Goal: Transaction & Acquisition: Purchase product/service

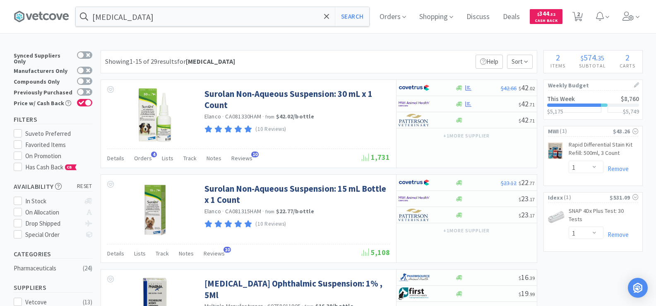
select select "1"
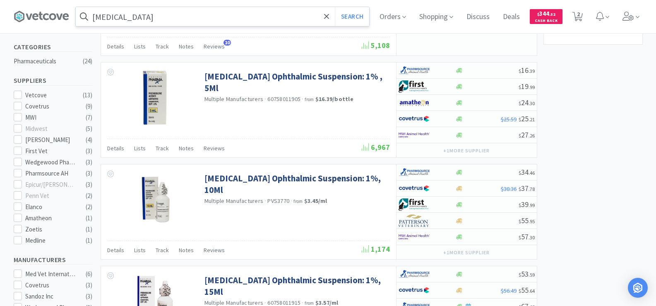
scroll to position [207, 0]
click at [172, 22] on input "[MEDICAL_DATA]" at bounding box center [223, 16] width 294 height 19
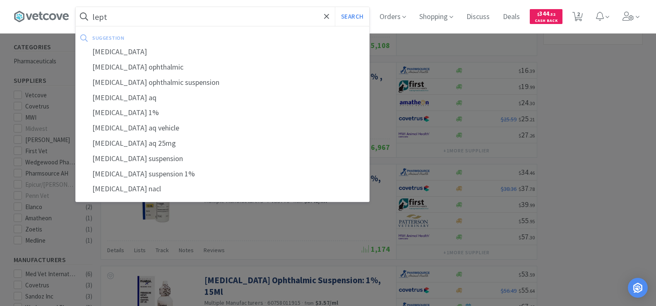
type input "lepto"
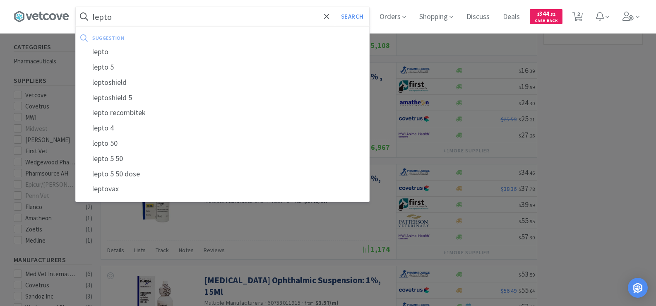
drag, startPoint x: 164, startPoint y: 17, endPoint x: 88, endPoint y: 16, distance: 76.6
click at [88, 16] on form "lepto Search" at bounding box center [223, 16] width 294 height 19
type input "cerenia"
click at [335, 7] on button "Search" at bounding box center [352, 16] width 34 height 19
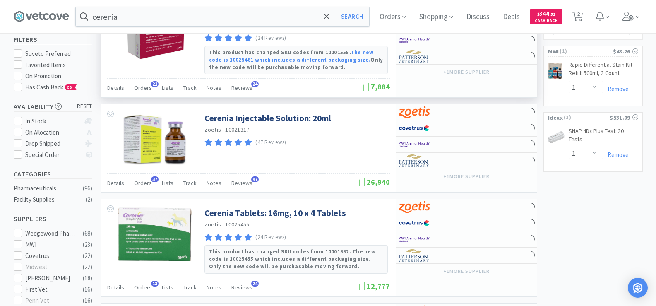
scroll to position [83, 0]
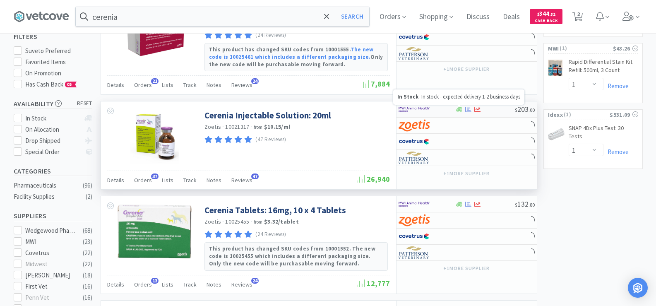
click at [459, 112] on icon at bounding box center [459, 109] width 6 height 6
select select "1"
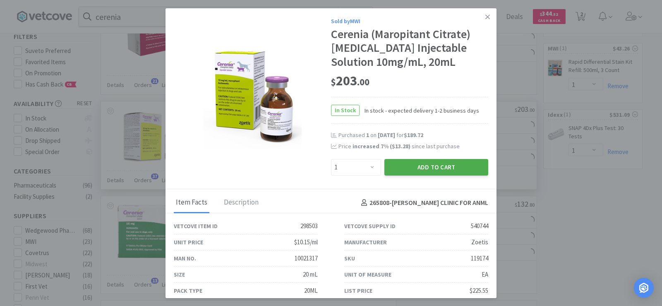
click at [452, 167] on button "Add to Cart" at bounding box center [437, 167] width 104 height 17
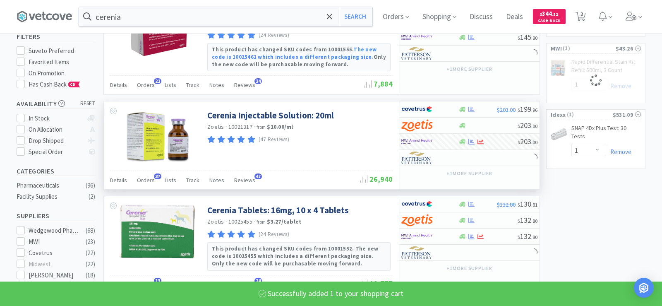
select select "1"
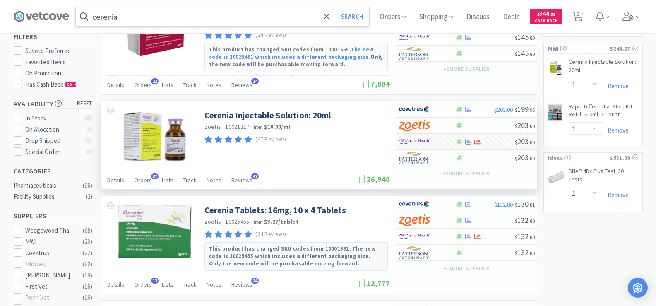
click at [123, 14] on input "cerenia" at bounding box center [223, 16] width 294 height 19
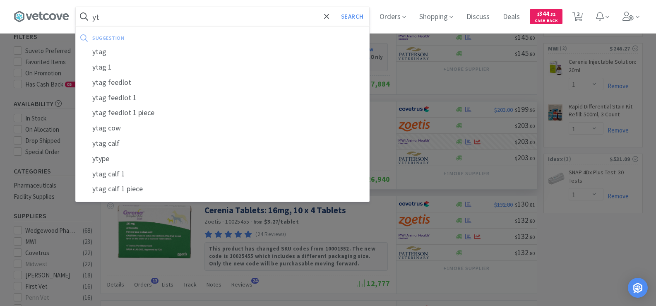
type input "y"
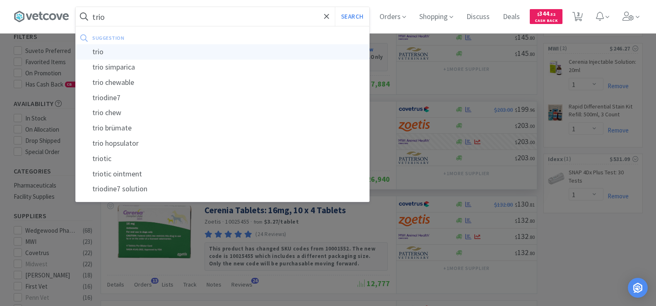
type input "trio"
click at [136, 53] on div "trio" at bounding box center [223, 51] width 294 height 15
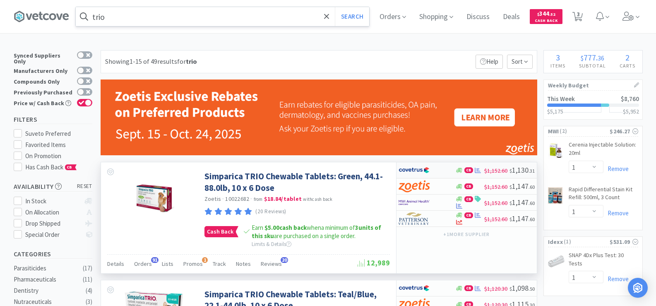
click at [457, 173] on icon at bounding box center [459, 170] width 6 height 6
select select "2"
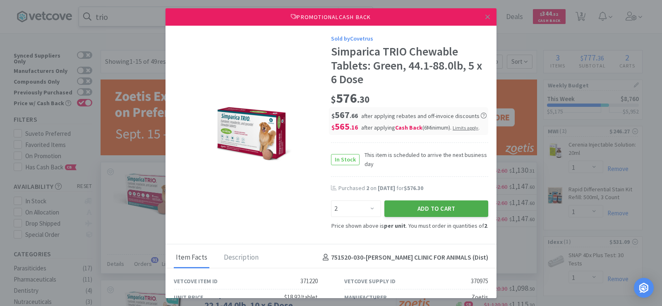
click at [449, 205] on button "Add to Cart" at bounding box center [437, 208] width 104 height 17
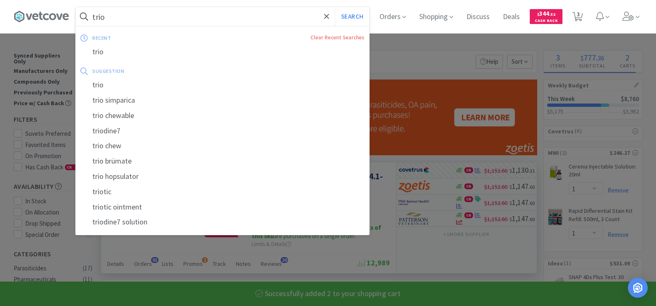
click at [121, 17] on input "trio" at bounding box center [223, 16] width 294 height 19
select select "2"
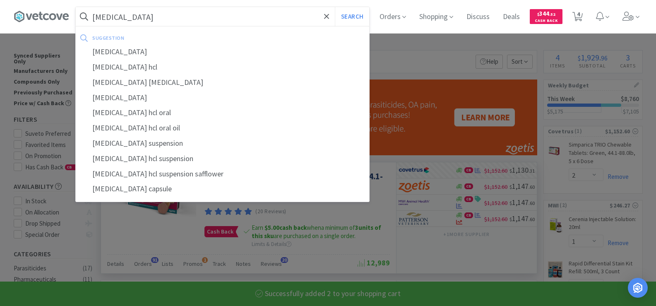
type input "[MEDICAL_DATA]"
click at [335, 7] on button "Search" at bounding box center [352, 16] width 34 height 19
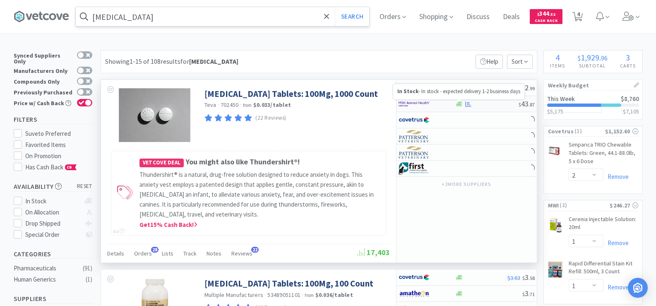
click at [463, 103] on div at bounding box center [459, 104] width 8 height 6
select select "1"
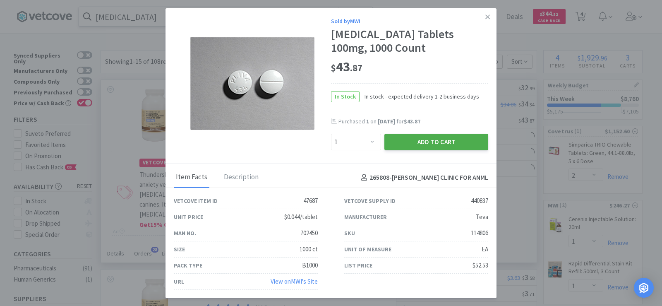
click at [403, 141] on button "Add to Cart" at bounding box center [437, 142] width 104 height 17
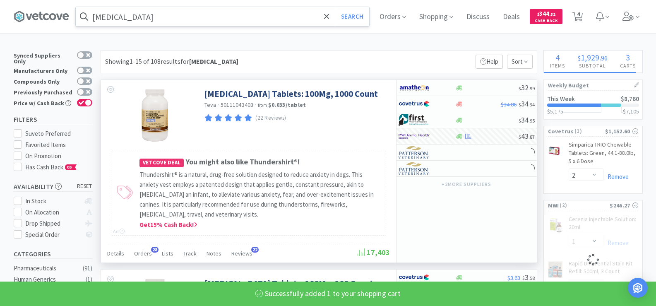
click at [133, 17] on input "[MEDICAL_DATA]" at bounding box center [223, 16] width 294 height 19
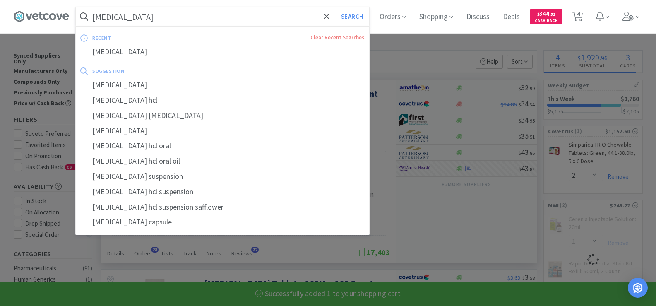
select select "1"
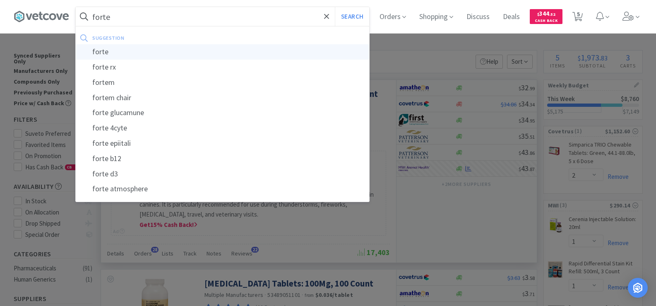
type input "forte"
click at [149, 53] on div "forte" at bounding box center [223, 51] width 294 height 15
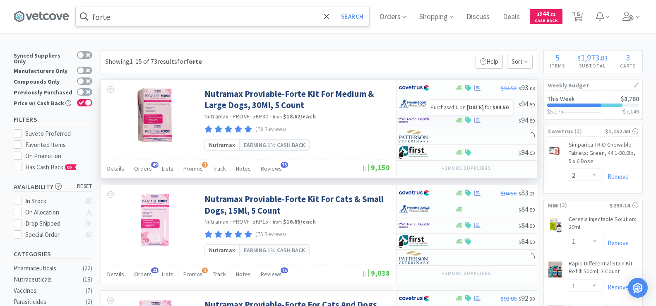
click at [474, 118] on icon at bounding box center [477, 120] width 6 height 6
select select "1"
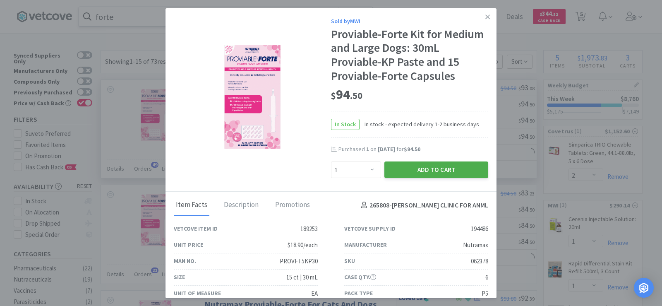
click at [424, 166] on button "Add to Cart" at bounding box center [437, 169] width 104 height 17
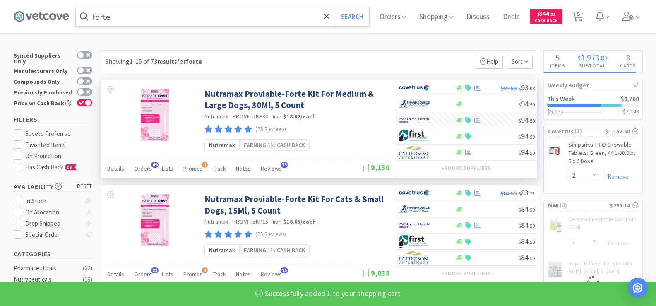
select select "1"
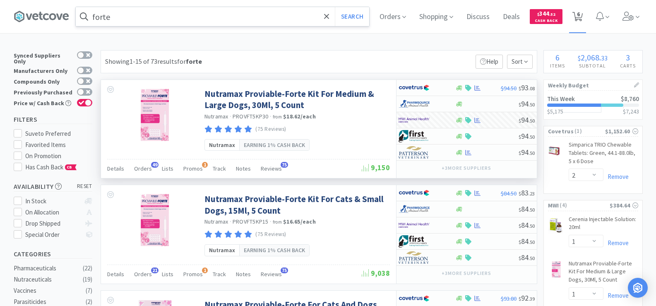
click at [583, 16] on icon at bounding box center [578, 16] width 10 height 9
select select "1"
select select "2"
select select "1"
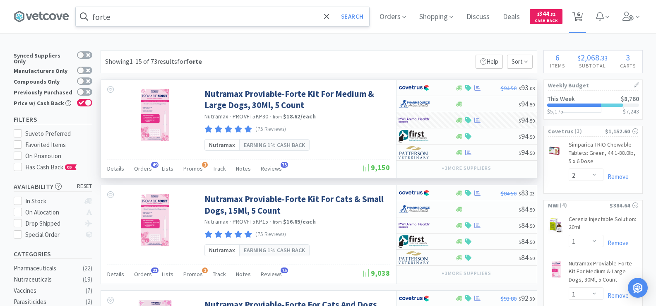
select select "1"
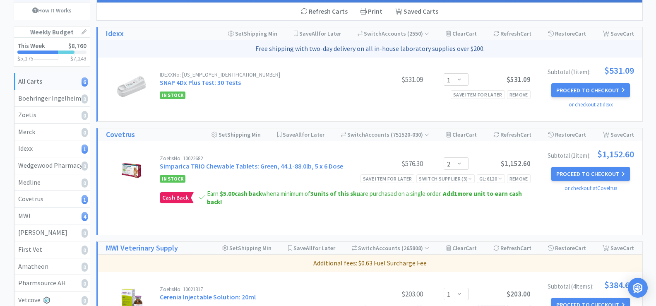
scroll to position [83, 0]
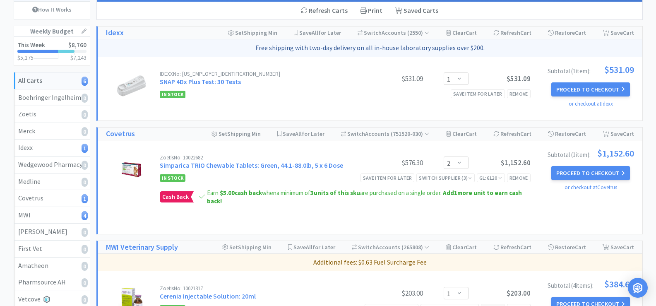
click at [438, 185] on div "Zoetis No: 10022682 Simparica TRIO Chewable Tablets: Green, 44.1-88.0lb, 5 x 6 …" at bounding box center [345, 185] width 371 height 60
click at [438, 181] on div "Switch Supplier ( 3 )" at bounding box center [445, 178] width 53 height 8
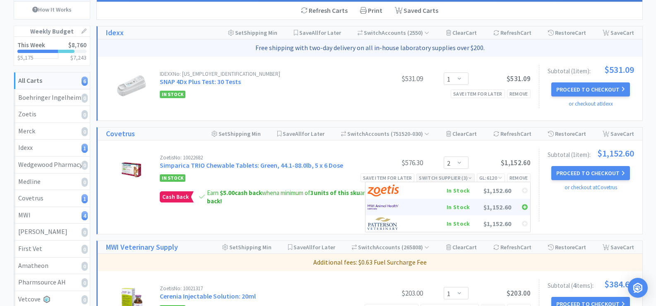
click at [448, 212] on div "In Stock" at bounding box center [439, 207] width 61 height 12
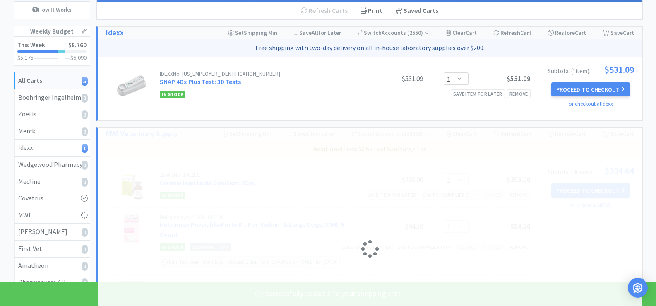
select select "2"
select select "1"
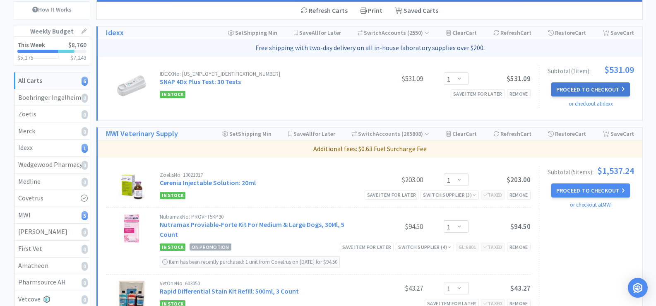
click at [582, 91] on button "Proceed to Checkout" at bounding box center [590, 89] width 79 height 14
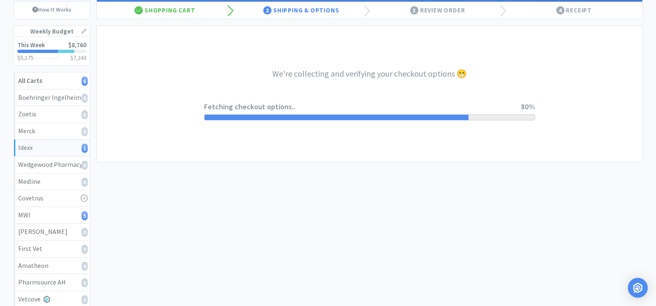
select select "904"
select select "003"
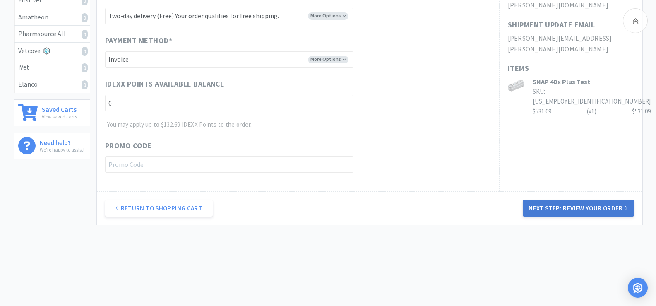
click at [564, 207] on button "Next Step: Review Your Order" at bounding box center [578, 208] width 111 height 17
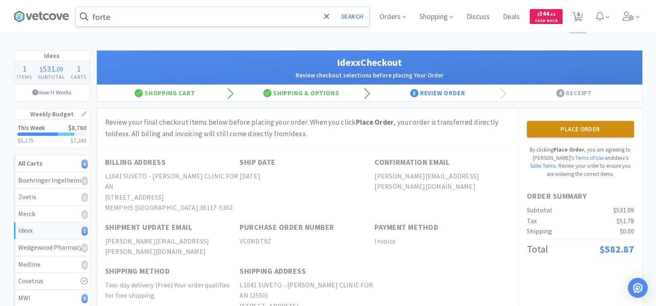
click at [563, 124] on button "Place Order" at bounding box center [580, 129] width 107 height 17
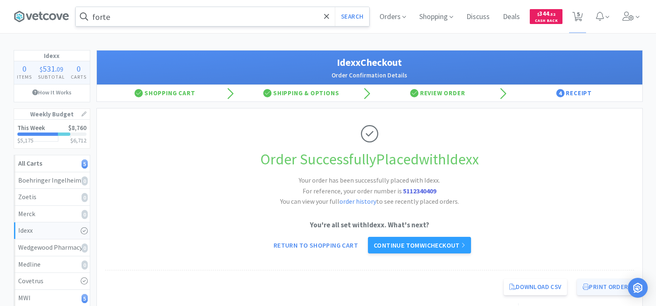
click at [603, 290] on button "Print Order" at bounding box center [605, 287] width 57 height 17
click at [174, 19] on input "forte" at bounding box center [223, 16] width 294 height 19
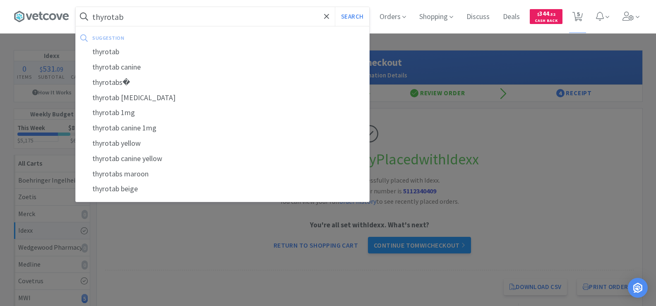
type input "thyrotab"
click at [335, 7] on button "Search" at bounding box center [352, 16] width 34 height 19
select select "1"
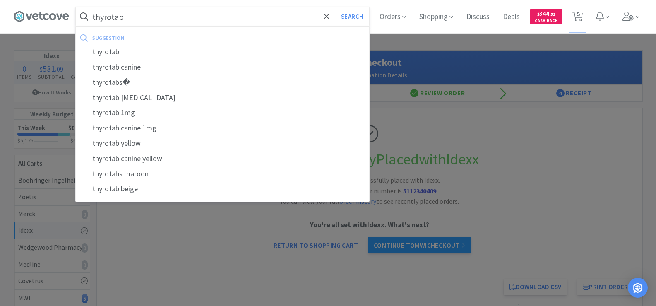
select select "2"
select select "1"
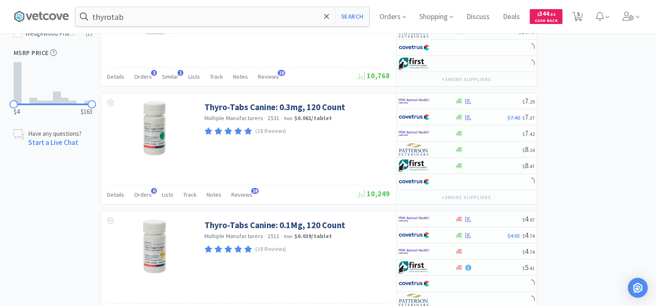
scroll to position [538, 0]
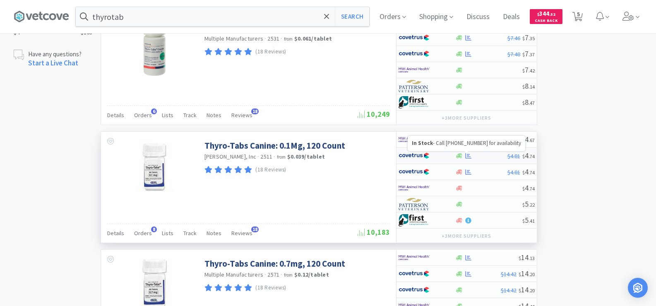
click at [460, 156] on icon at bounding box center [459, 155] width 6 height 5
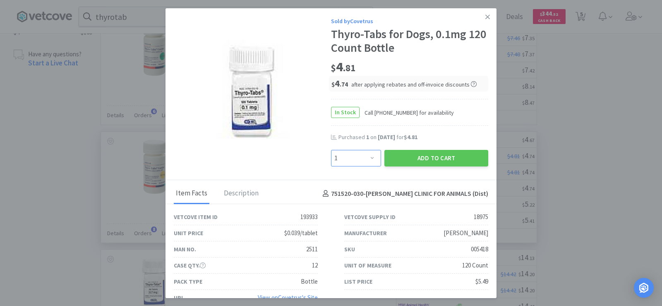
click at [372, 164] on select "Enter Quantity 1 2 3 4 5 6 7 8 9 10 11 12 13 14 15 16 17 18 19 20 Enter Quantity" at bounding box center [356, 158] width 50 height 17
select select "2"
click at [331, 150] on select "Enter Quantity 1 2 3 4 5 6 7 8 9 10 11 12 13 14 15 16 17 18 19 20 Enter Quantity" at bounding box center [356, 158] width 50 height 17
click at [426, 157] on button "Add to Cart" at bounding box center [437, 158] width 104 height 17
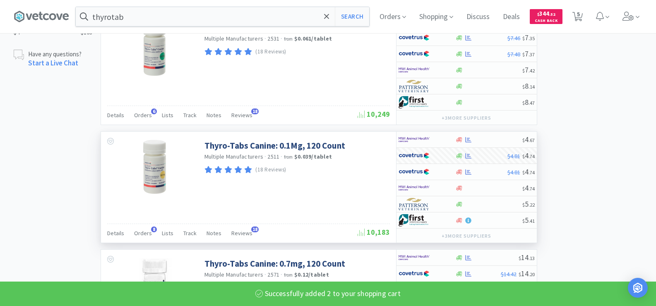
select select "2"
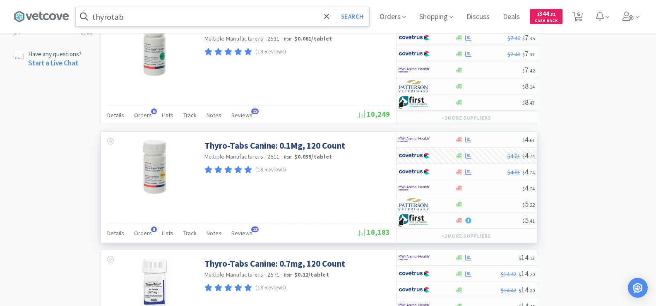
click at [128, 16] on input "thyrotab" at bounding box center [223, 16] width 294 height 19
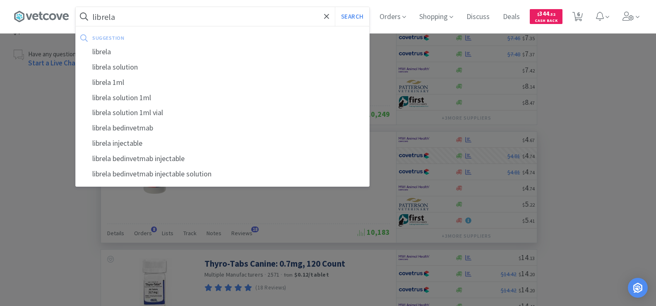
type input "librela"
click at [335, 7] on button "Search" at bounding box center [352, 16] width 34 height 19
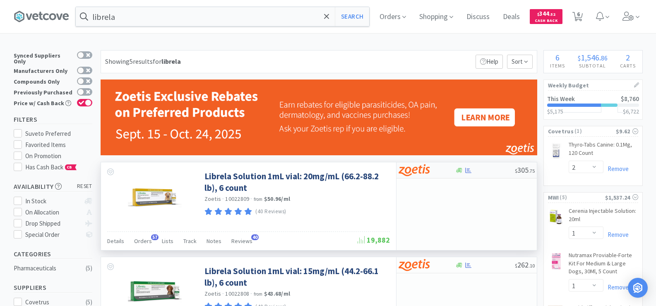
click at [466, 171] on icon at bounding box center [468, 170] width 6 height 6
select select "1"
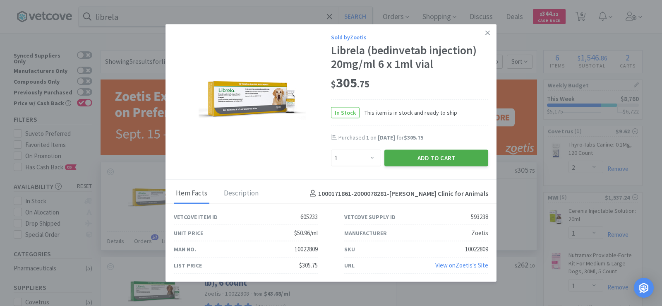
click at [436, 160] on button "Add to Cart" at bounding box center [437, 158] width 104 height 17
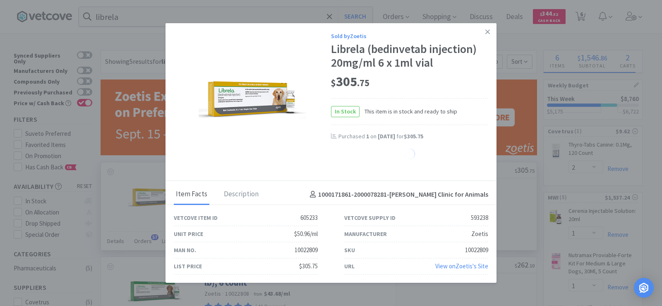
select select "1"
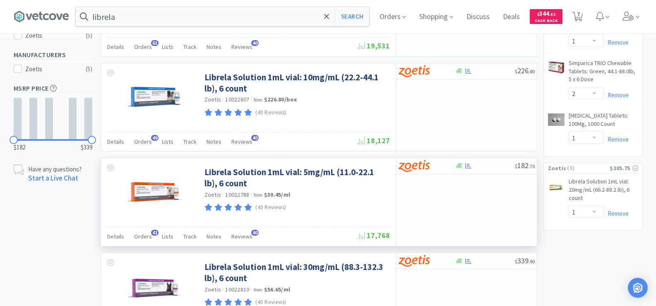
scroll to position [290, 0]
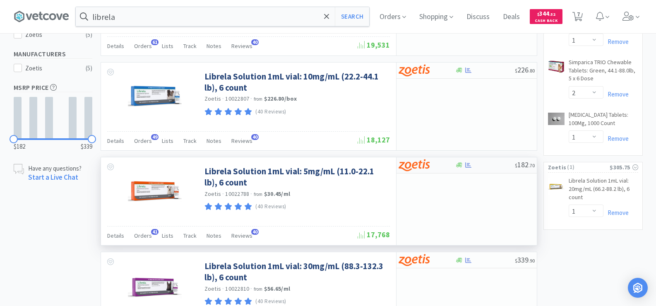
click at [465, 164] on div at bounding box center [468, 165] width 8 height 6
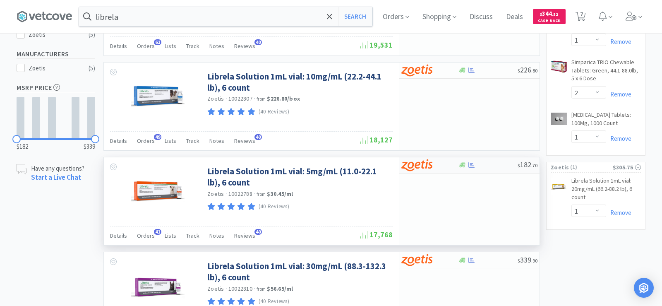
select select "1"
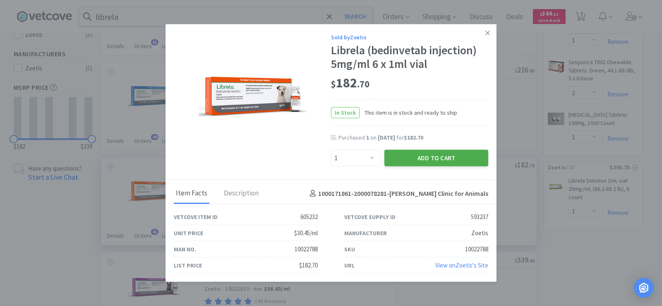
click at [421, 156] on button "Add to Cart" at bounding box center [437, 158] width 104 height 17
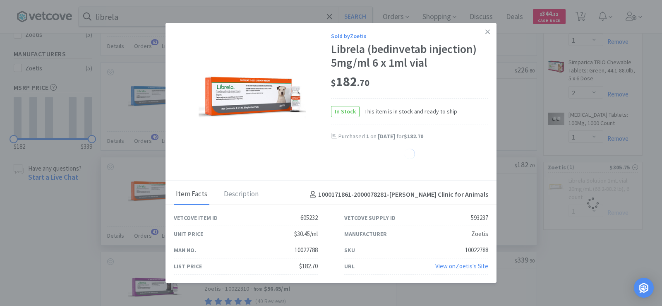
select select "1"
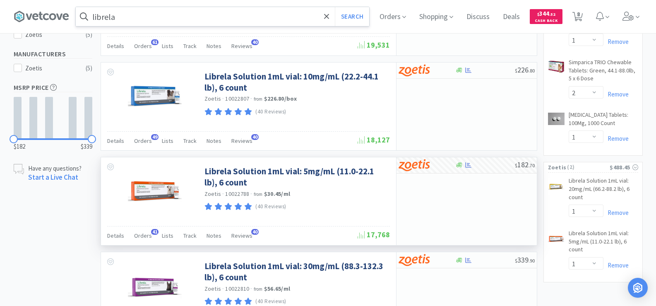
click at [147, 18] on input "librela" at bounding box center [223, 16] width 294 height 19
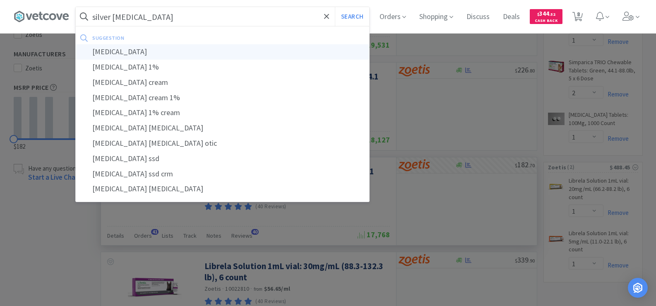
click at [142, 50] on div "[MEDICAL_DATA]" at bounding box center [223, 51] width 294 height 15
type input "[MEDICAL_DATA]"
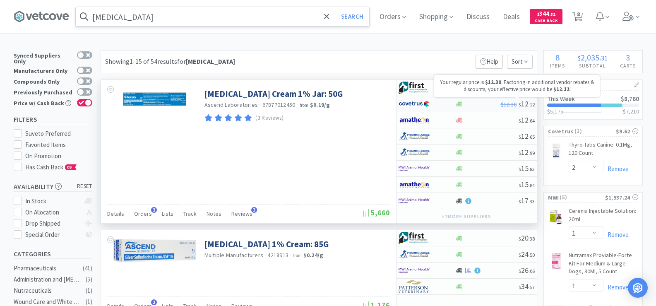
click at [501, 103] on span "$12.30" at bounding box center [509, 104] width 16 height 7
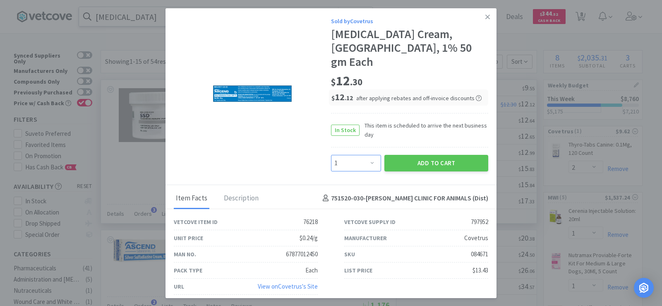
click at [364, 156] on select "Enter Quantity 1 2 3 4 5 6 7 8 9 10 11 12 13 14 15 16 17 18 19 20 Enter Quantity" at bounding box center [356, 163] width 50 height 17
select select "4"
click at [331, 155] on select "Enter Quantity 1 2 3 4 5 6 7 8 9 10 11 12 13 14 15 16 17 18 19 20 Enter Quantity" at bounding box center [356, 163] width 50 height 17
click at [430, 155] on button "Add to Cart" at bounding box center [437, 163] width 104 height 17
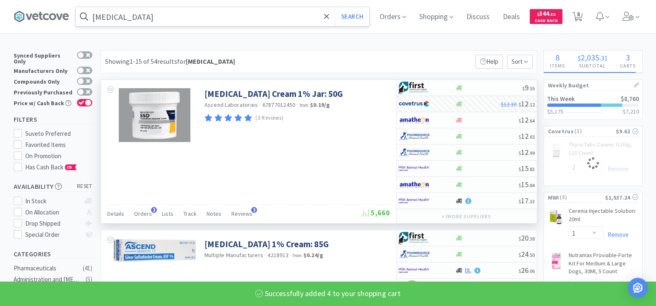
select select "4"
select select "2"
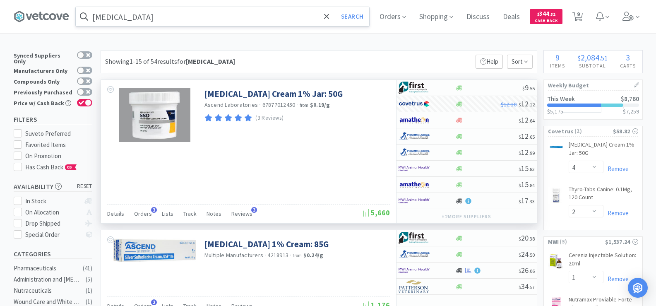
click at [201, 14] on input "[MEDICAL_DATA]" at bounding box center [223, 16] width 294 height 19
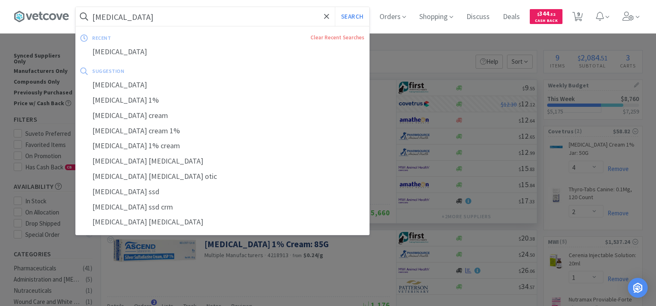
type input "1"
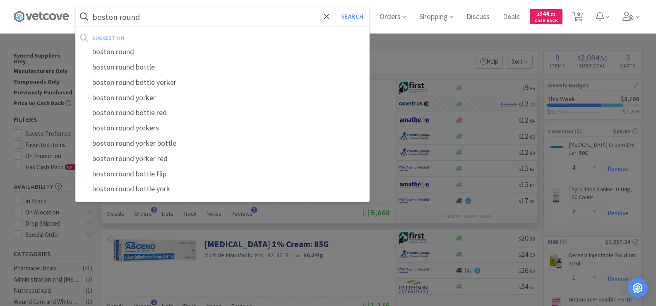
type input "boston round"
click at [335, 7] on button "Search" at bounding box center [352, 16] width 34 height 19
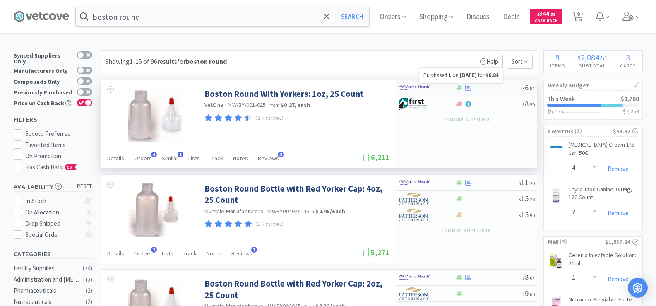
click at [467, 87] on icon at bounding box center [468, 88] width 6 height 6
select select "1"
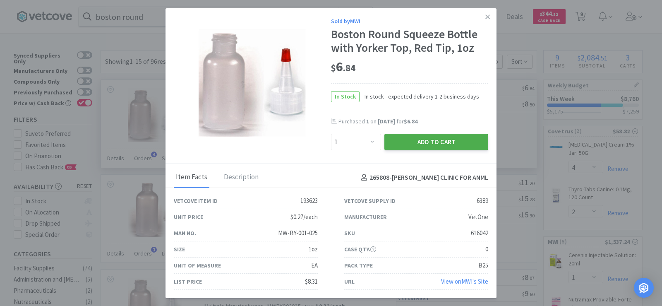
click at [451, 145] on button "Add to Cart" at bounding box center [437, 142] width 104 height 17
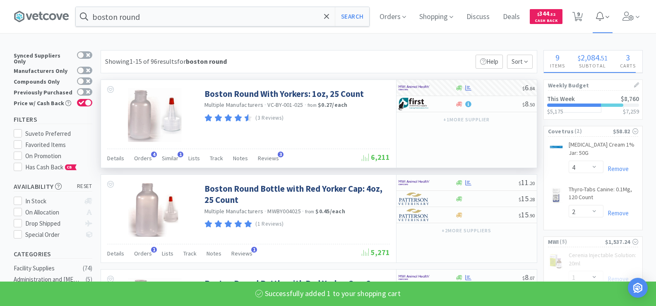
select select "2"
select select "1"
click at [582, 18] on span "10" at bounding box center [579, 14] width 6 height 33
select select "1"
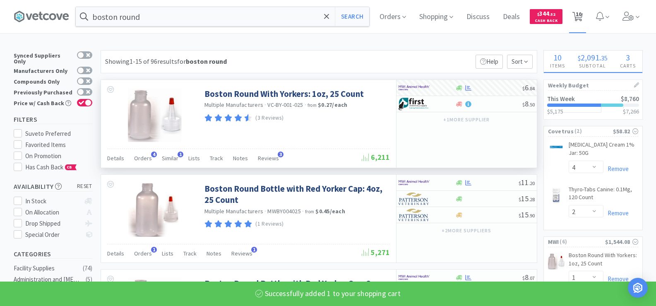
select select "1"
select select "4"
select select "2"
select select "1"
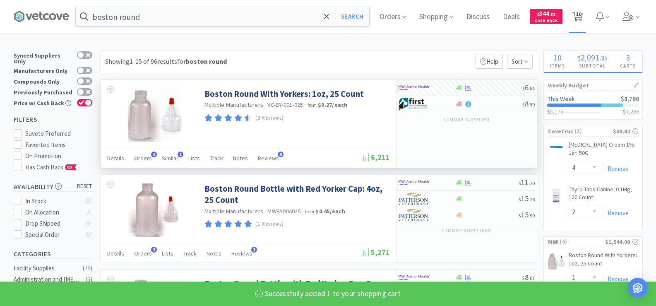
select select "1"
select select "2"
select select "1"
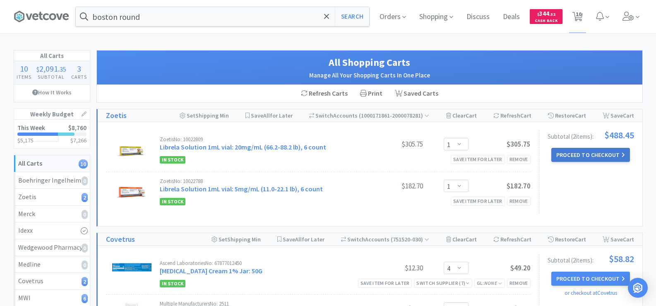
click at [580, 153] on button "Proceed to Checkout" at bounding box center [590, 155] width 79 height 14
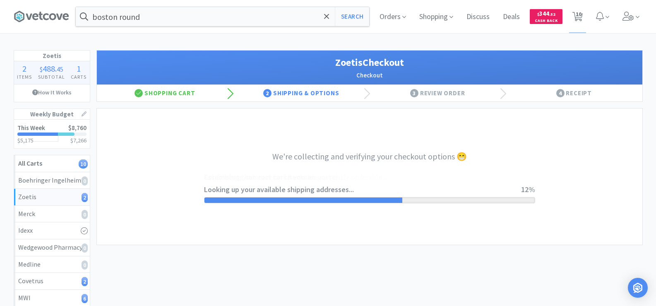
select select "invoice"
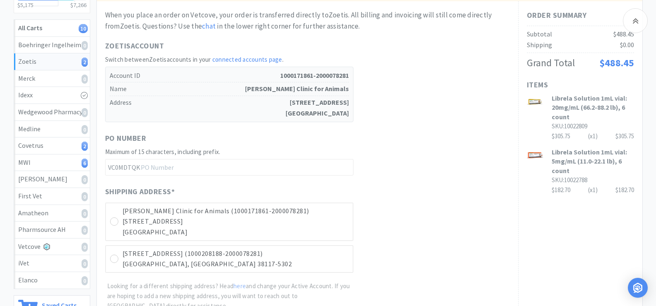
scroll to position [166, 0]
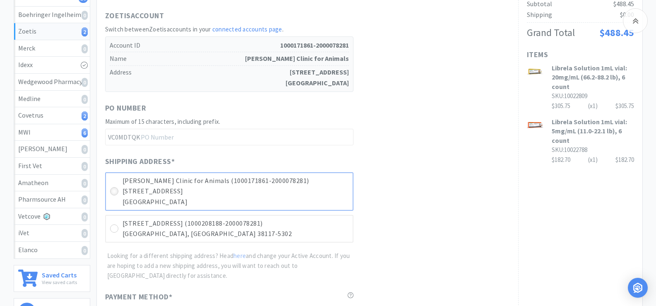
click at [113, 192] on icon at bounding box center [114, 191] width 6 height 6
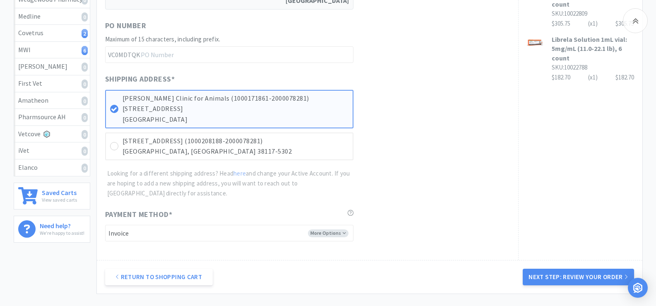
scroll to position [248, 0]
click at [598, 276] on button "Next Step: Review Your Order" at bounding box center [578, 276] width 111 height 17
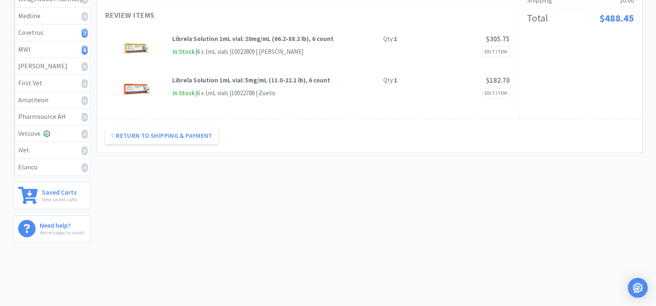
scroll to position [0, 0]
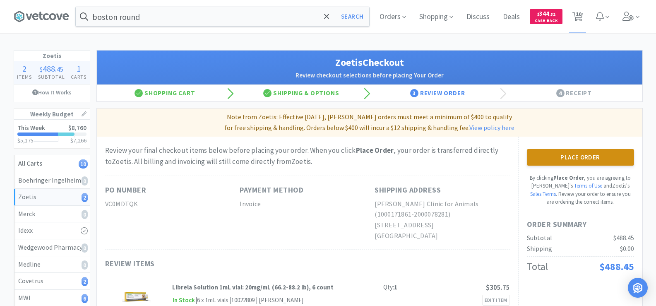
click at [584, 155] on button "Place Order" at bounding box center [580, 157] width 107 height 17
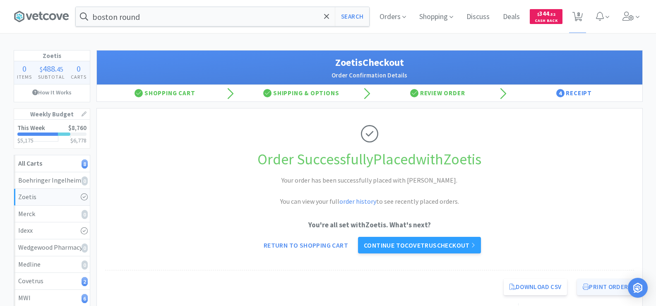
click at [619, 287] on button "Print Order" at bounding box center [605, 287] width 57 height 17
click at [423, 247] on link "Continue to Covetrus checkout" at bounding box center [419, 245] width 123 height 17
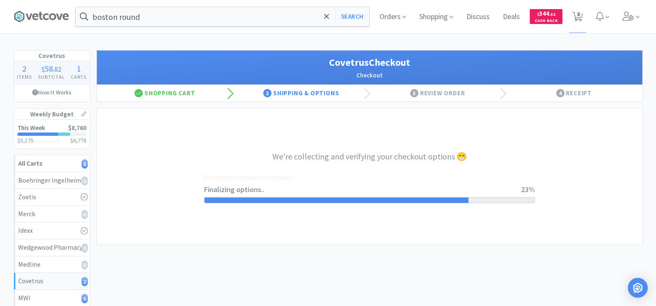
select select "ACCOUNT"
select select "cvt-standard-net"
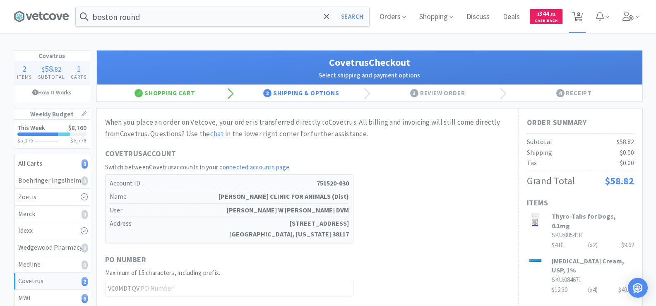
click at [580, 17] on span "8" at bounding box center [578, 14] width 3 height 33
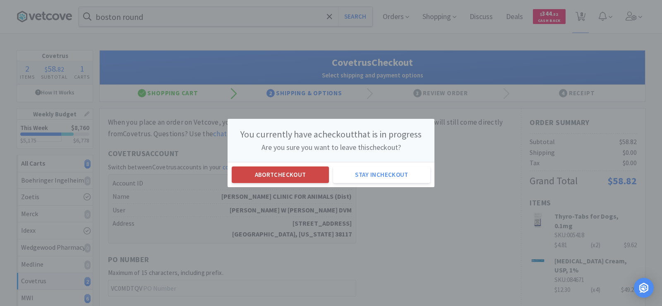
click at [311, 176] on button "Abort checkout" at bounding box center [280, 174] width 97 height 17
select select "4"
select select "2"
select select "1"
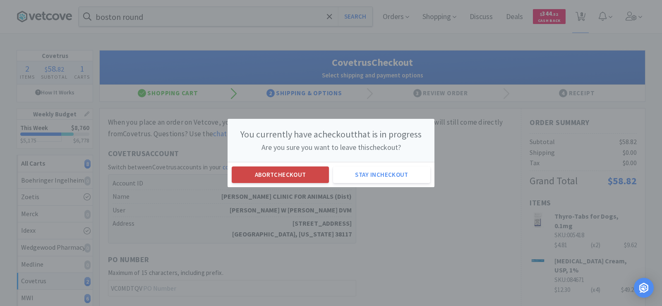
select select "1"
select select "2"
select select "1"
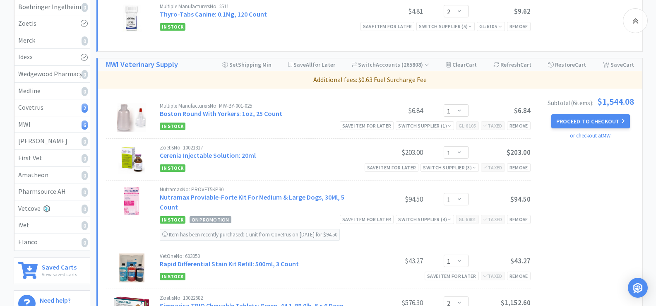
scroll to position [166, 0]
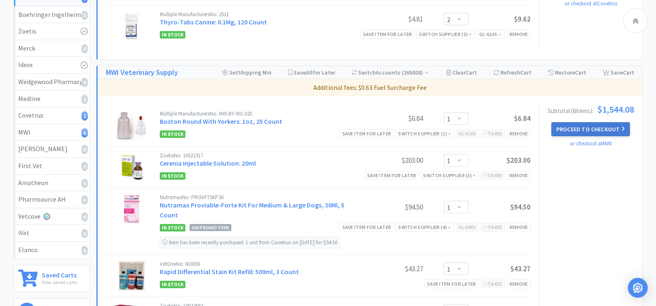
click at [589, 131] on button "Proceed to Checkout" at bounding box center [590, 129] width 79 height 14
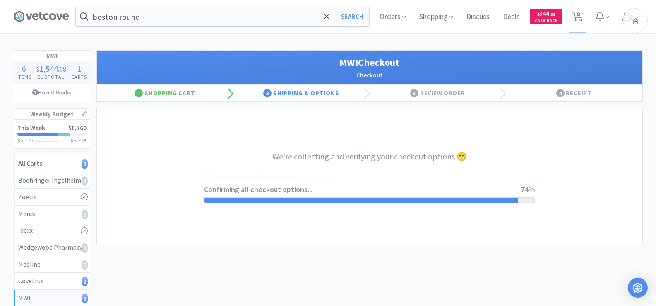
select select "STD_"
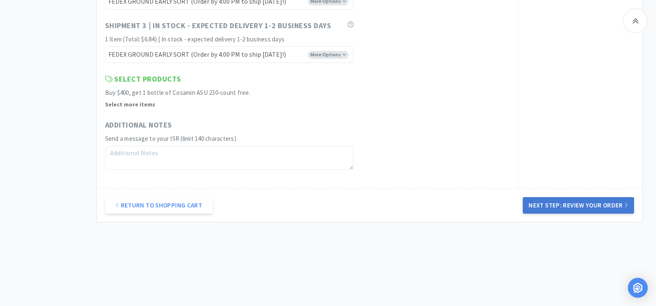
click at [577, 209] on button "Next Step: Review Your Order" at bounding box center [578, 205] width 111 height 17
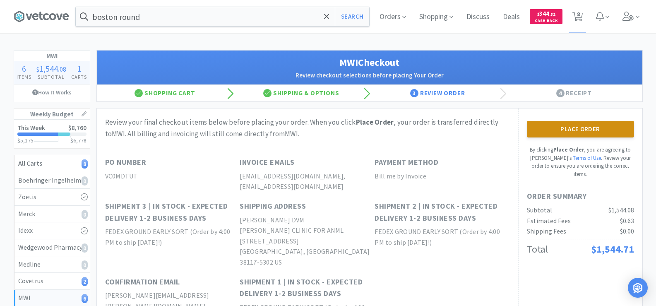
click at [573, 136] on button "Place Order" at bounding box center [580, 129] width 107 height 17
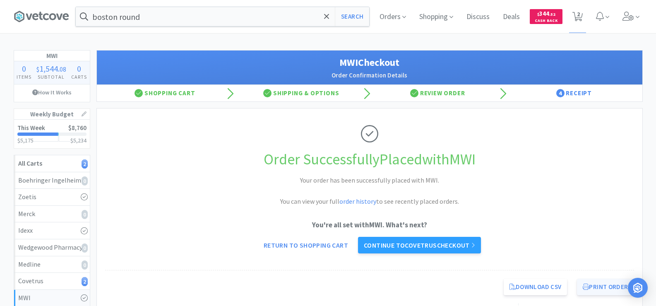
click at [607, 289] on button "Print Order" at bounding box center [605, 287] width 57 height 17
click at [392, 18] on span "Orders" at bounding box center [392, 16] width 33 height 33
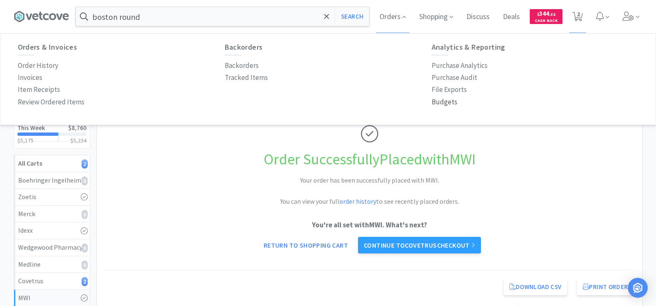
click at [438, 100] on p "Budgets" at bounding box center [445, 101] width 26 height 11
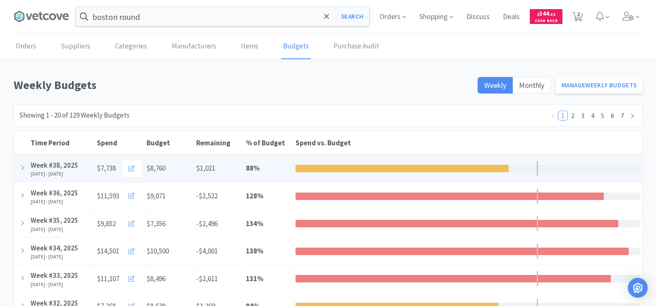
click at [63, 169] on div "Week #38, 2025" at bounding box center [62, 165] width 62 height 11
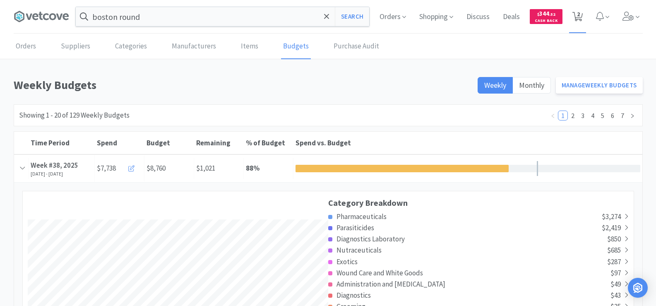
click at [580, 14] on span "2" at bounding box center [578, 14] width 3 height 33
select select "4"
select select "2"
